Goal: Information Seeking & Learning: Learn about a topic

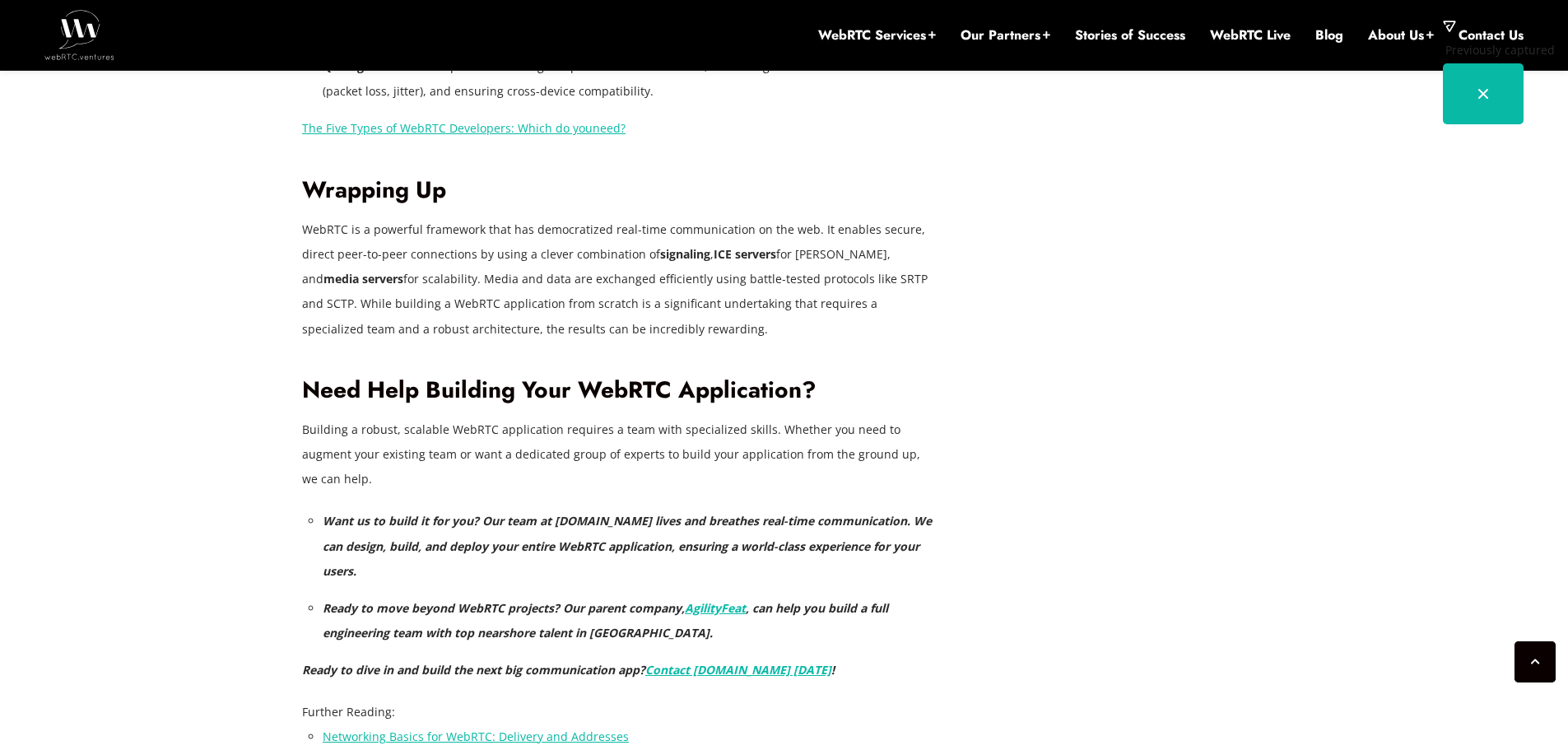
scroll to position [7016, 0]
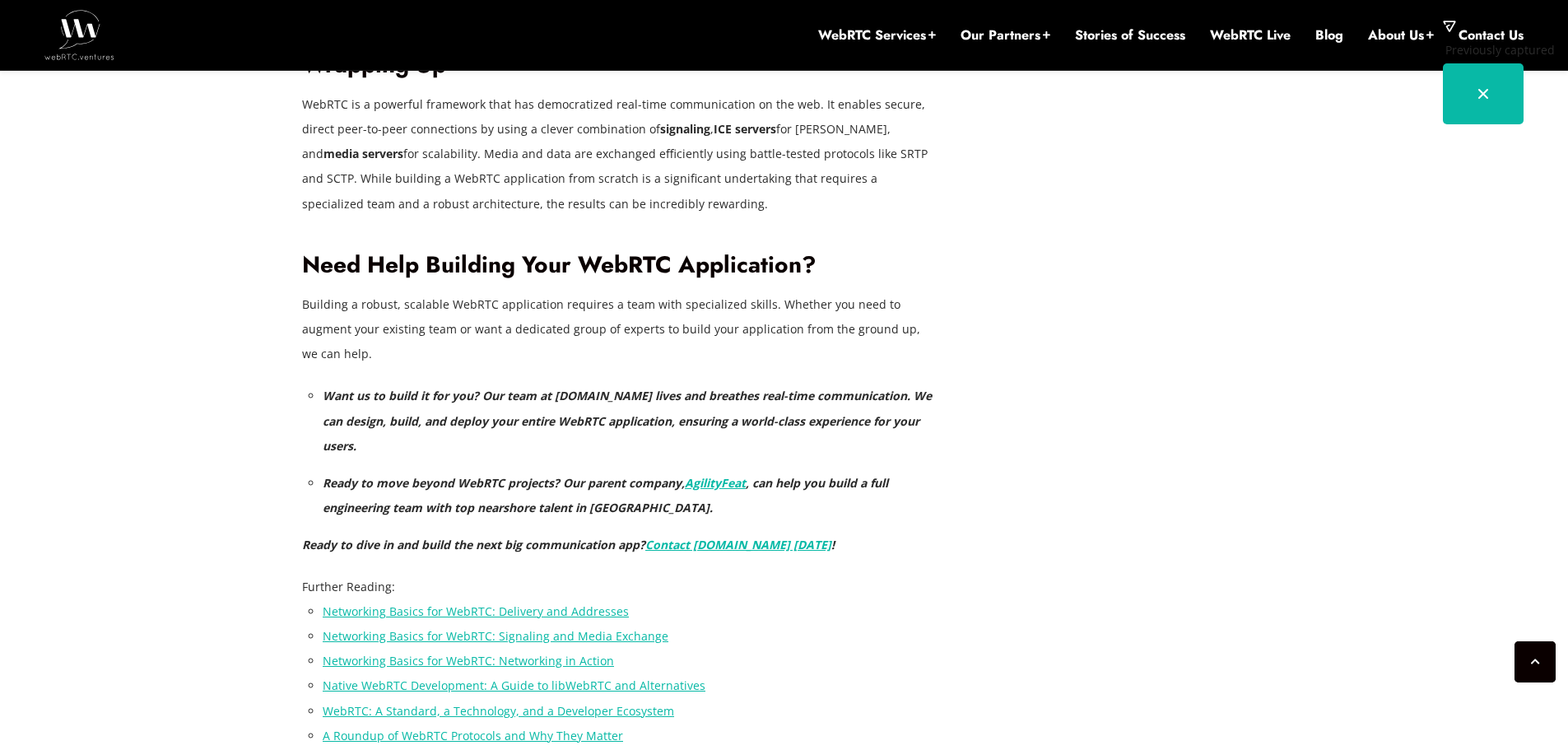
scroll to position [7114, 0]
